Goal: Navigation & Orientation: Find specific page/section

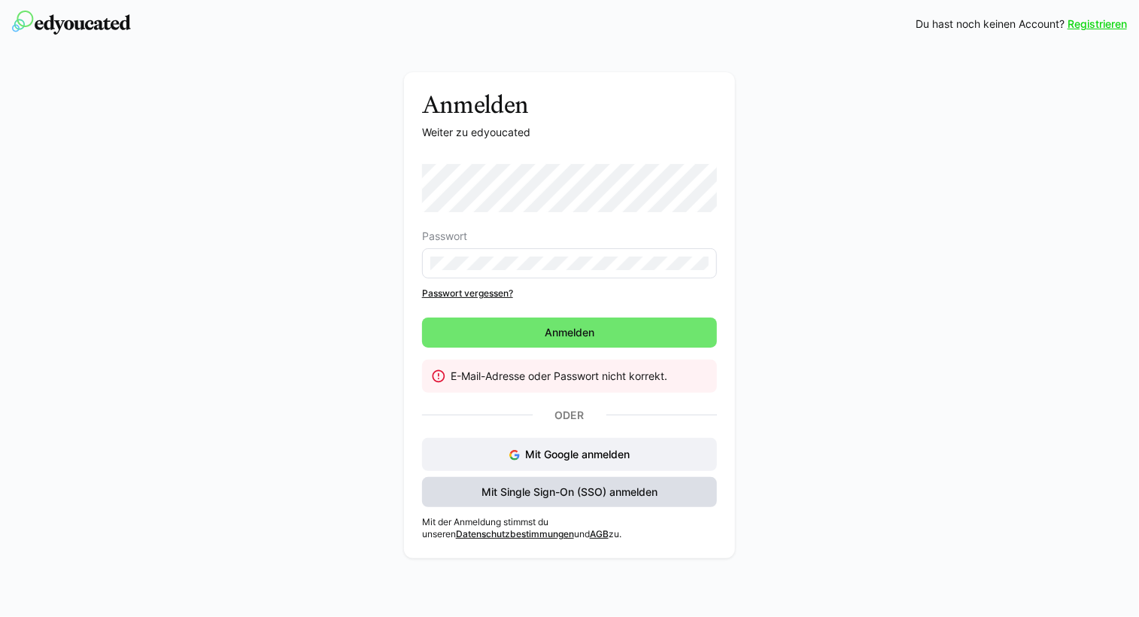
click at [616, 485] on span "Mit Single Sign-On (SSO) anmelden" at bounding box center [569, 491] width 181 height 15
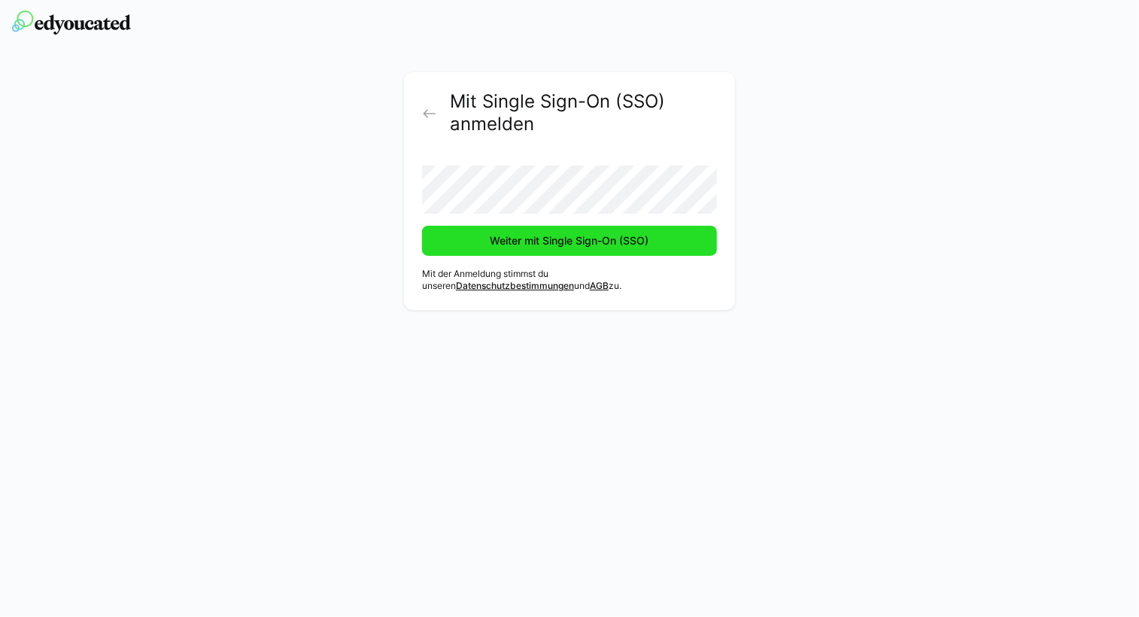
click at [551, 240] on span "Weiter mit Single Sign-On (SSO)" at bounding box center [569, 240] width 163 height 15
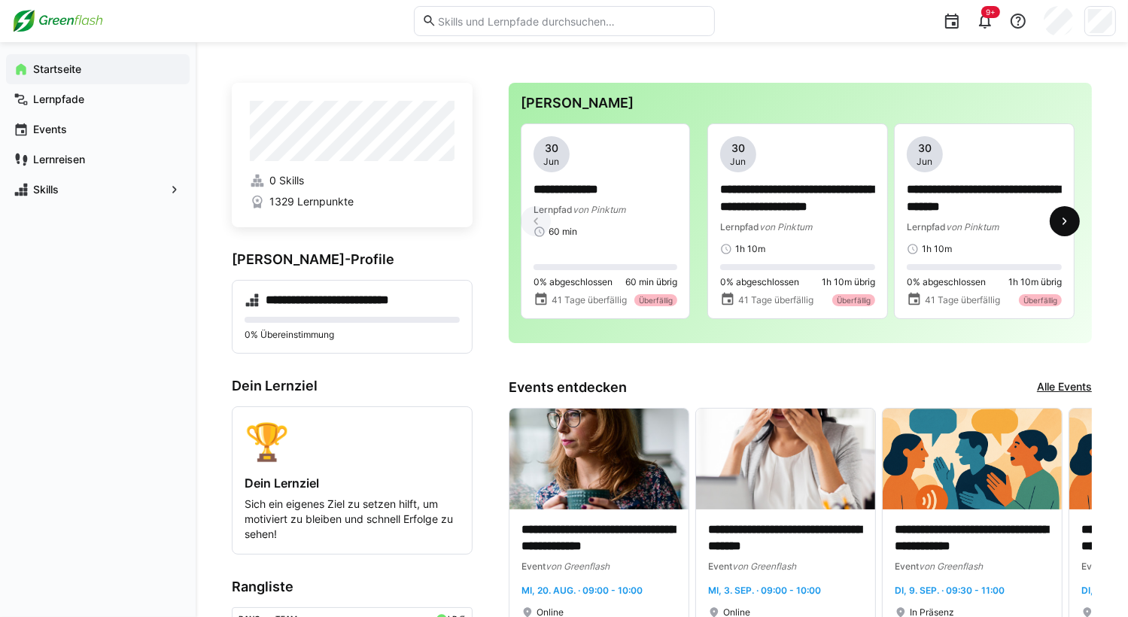
click at [1062, 228] on eds-icon at bounding box center [1064, 221] width 15 height 15
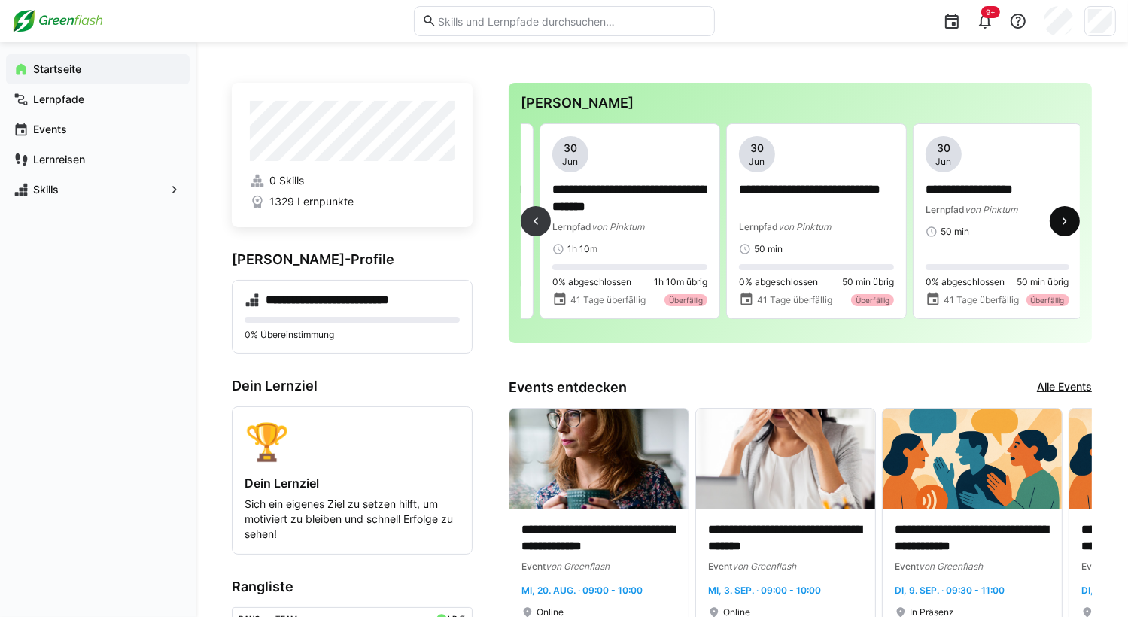
scroll to position [0, 373]
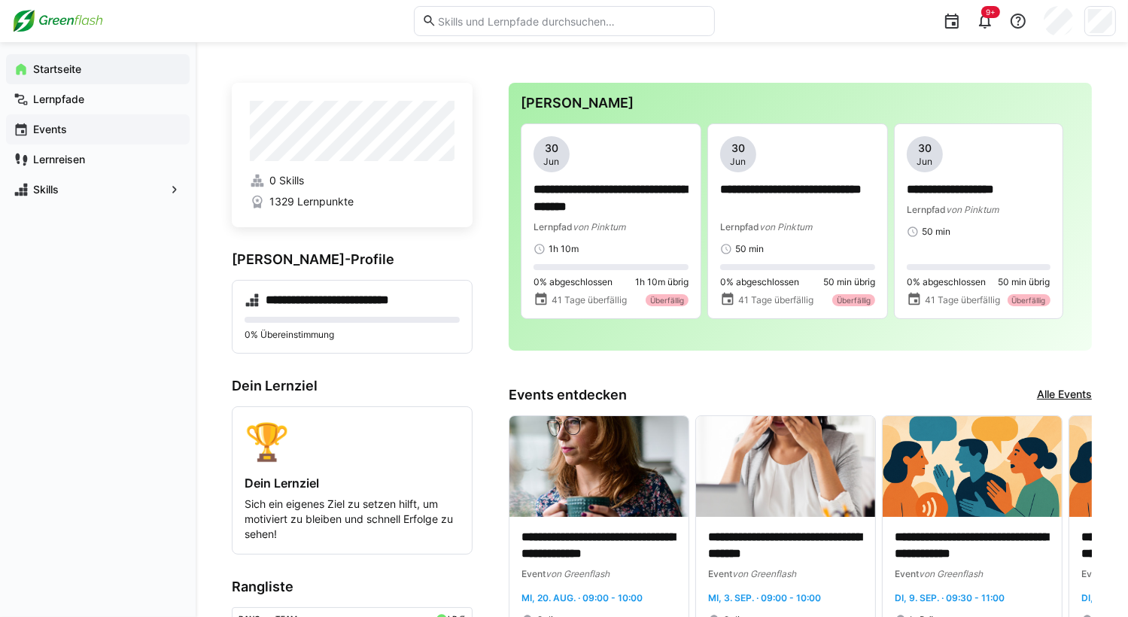
click at [0, 0] on app-navigation-label "Events" at bounding box center [0, 0] width 0 height 0
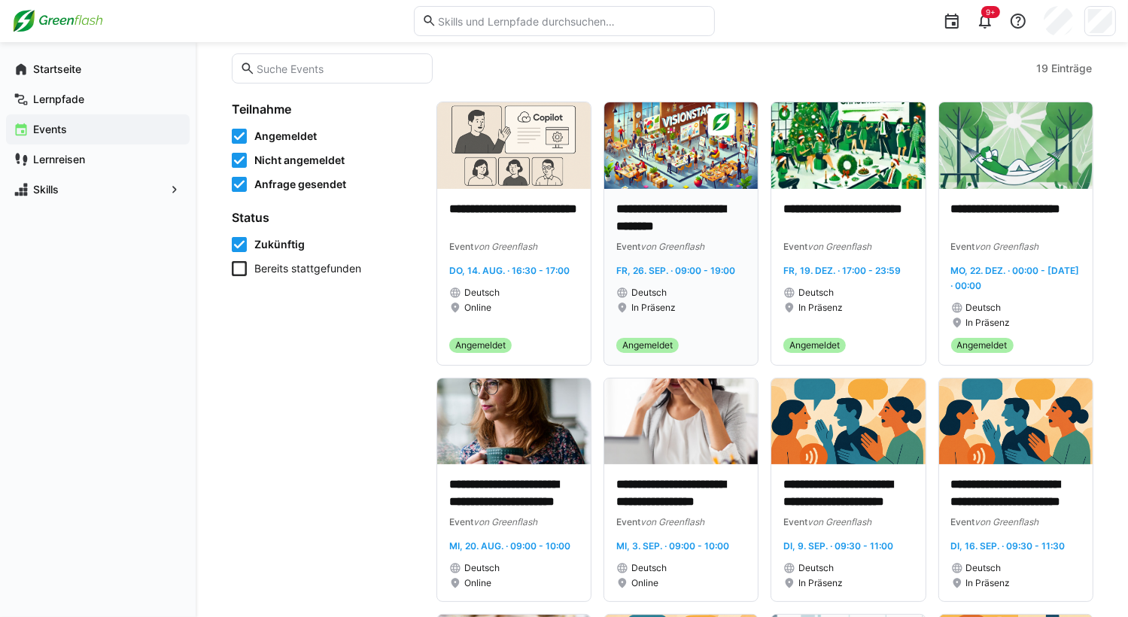
scroll to position [80, 0]
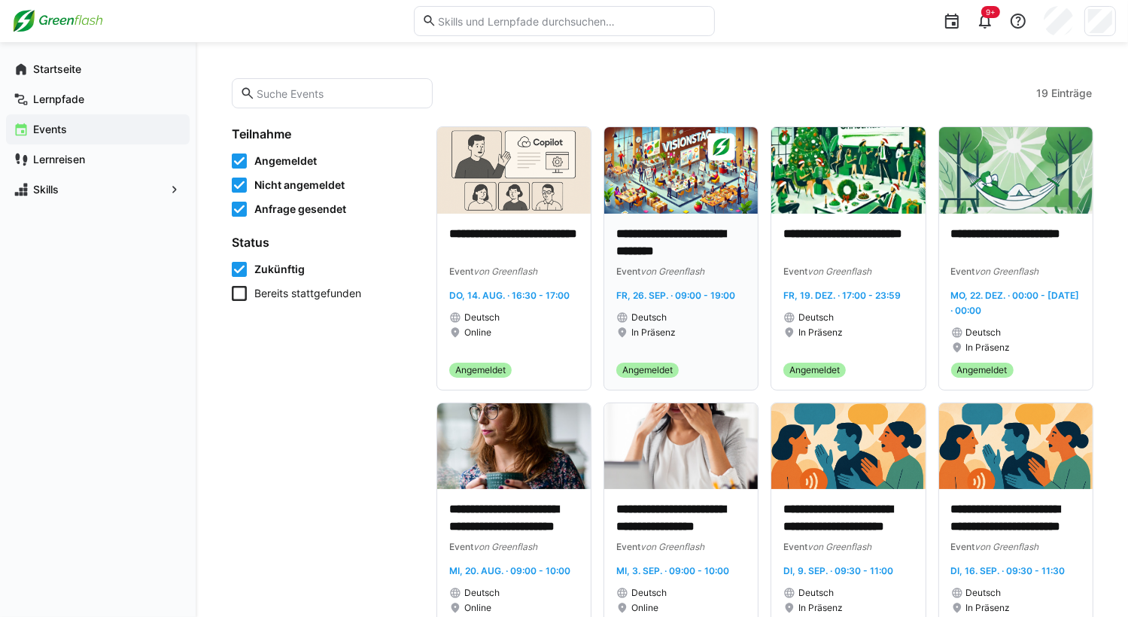
click at [715, 275] on div "Event von Greenflash" at bounding box center [680, 270] width 129 height 15
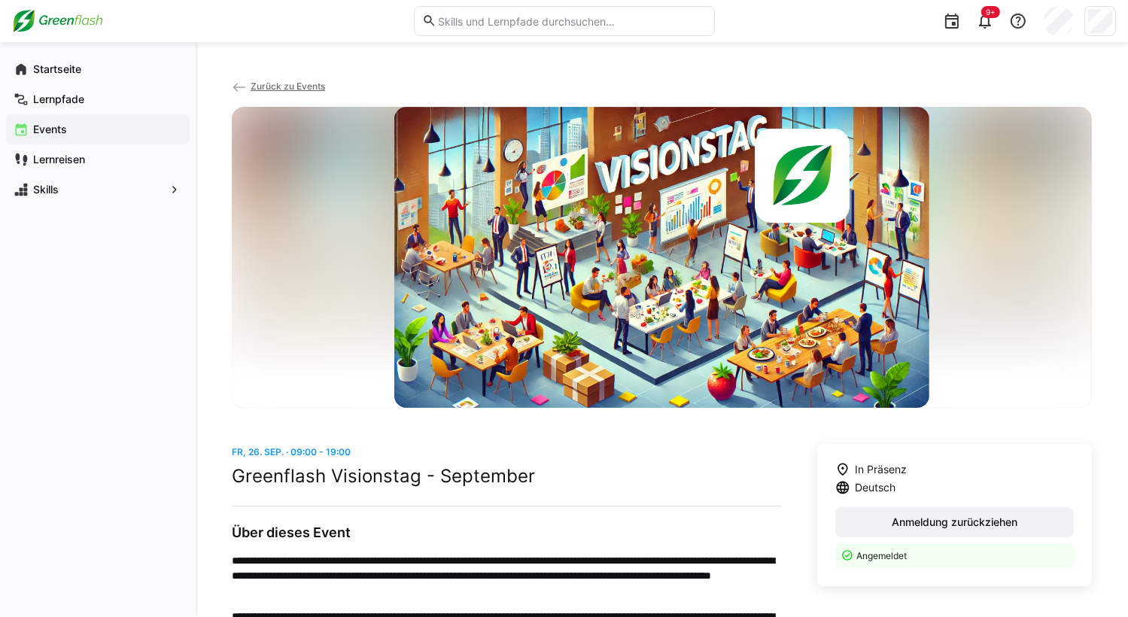
click at [269, 82] on span "Zurück zu Events" at bounding box center [288, 85] width 74 height 11
